Goal: Information Seeking & Learning: Learn about a topic

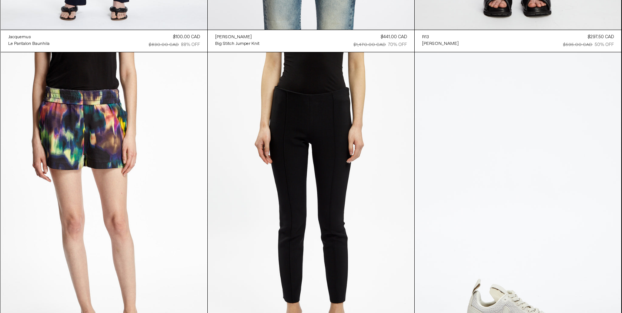
scroll to position [29933, 0]
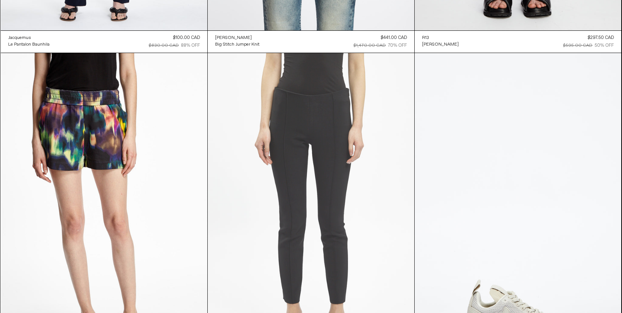
click at [286, 214] on at bounding box center [311, 208] width 207 height 310
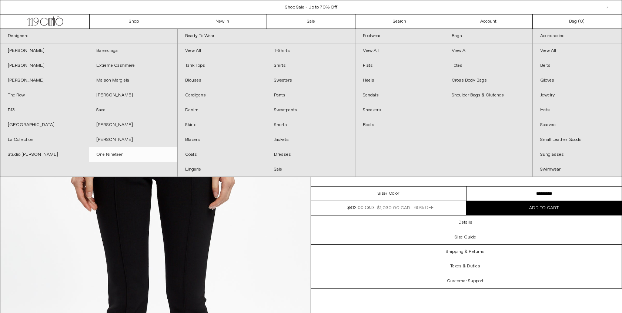
click at [114, 156] on link "One Nineteen" at bounding box center [133, 154] width 89 height 15
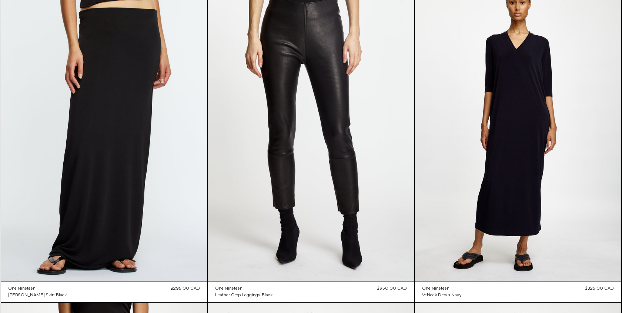
scroll to position [1067, 0]
